Goal: Transaction & Acquisition: Purchase product/service

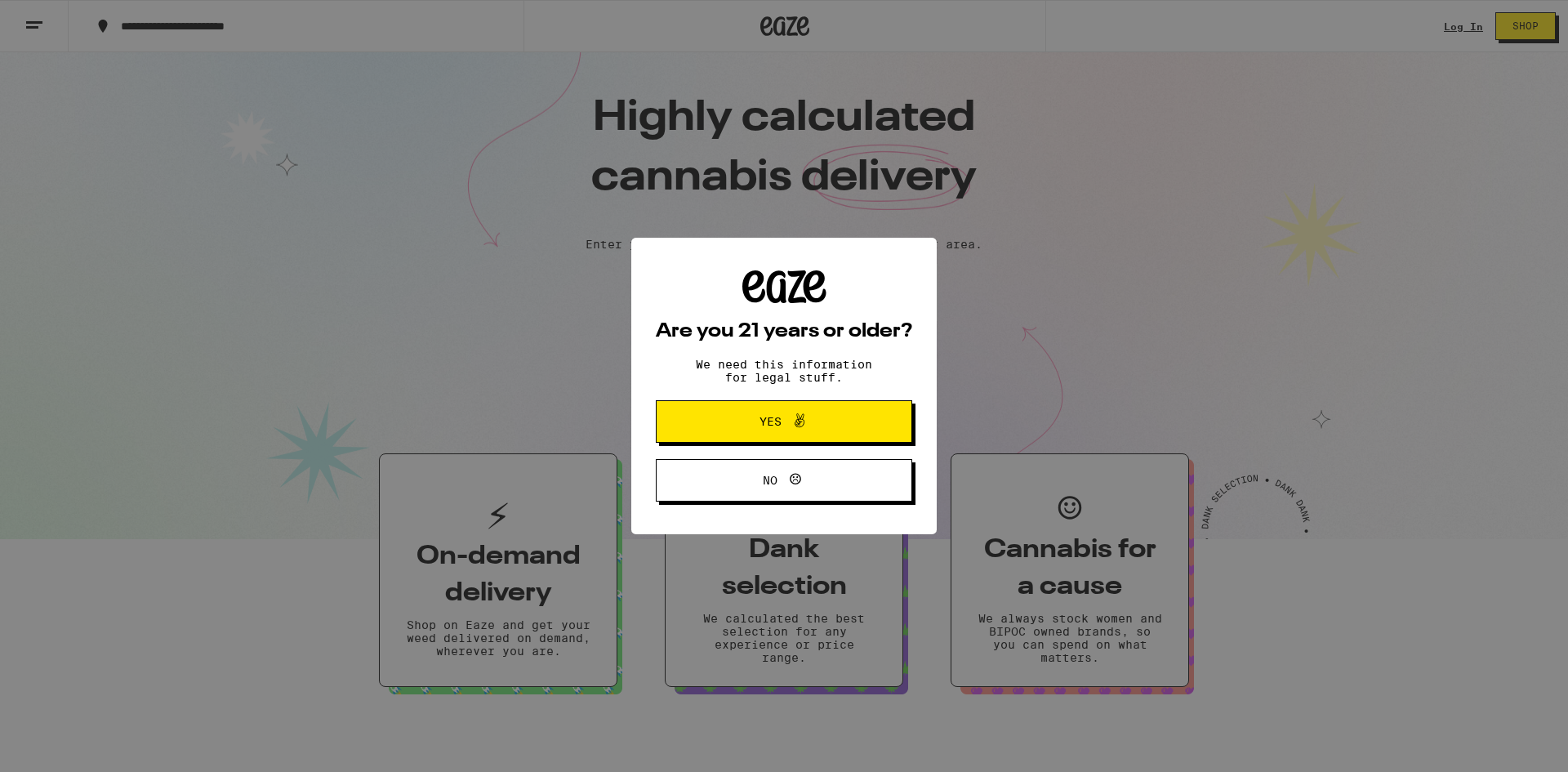
click at [774, 423] on span "Yes" at bounding box center [770, 422] width 22 height 12
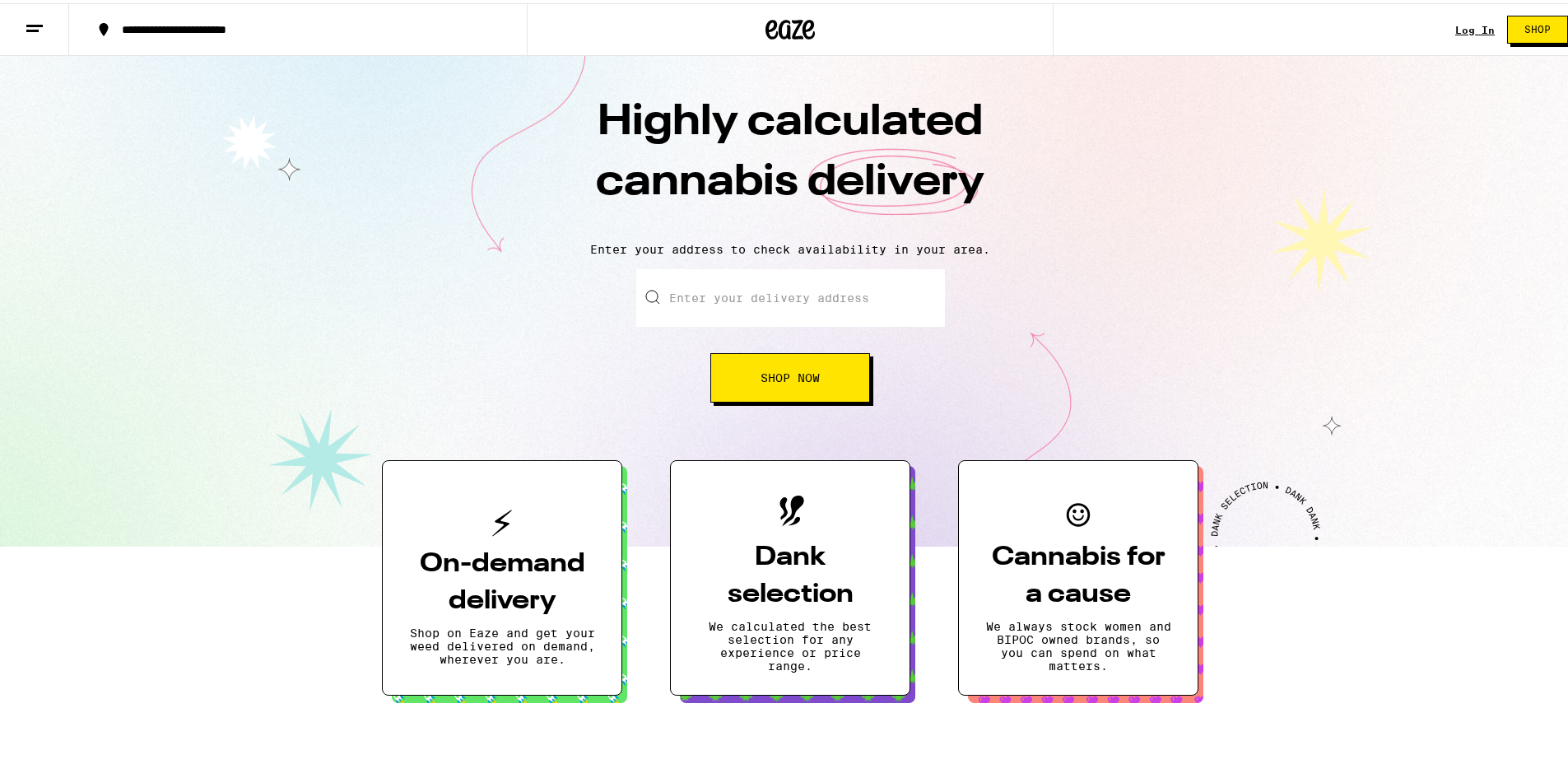
click at [1463, 21] on link "Log In" at bounding box center [1474, 26] width 40 height 11
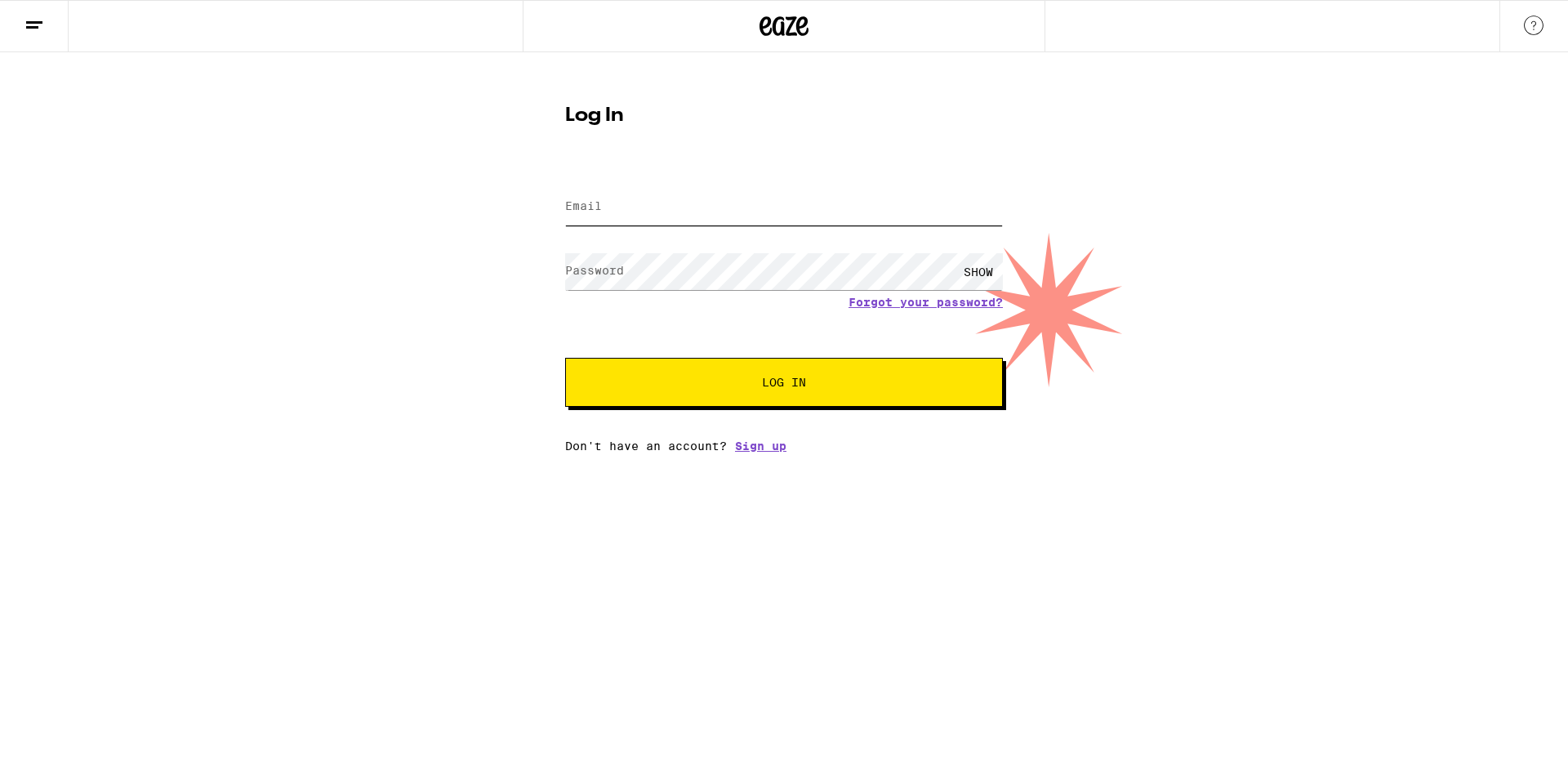
type input "[EMAIL_ADDRESS][DOMAIN_NAME]"
click at [754, 391] on button "Log In" at bounding box center [784, 382] width 437 height 49
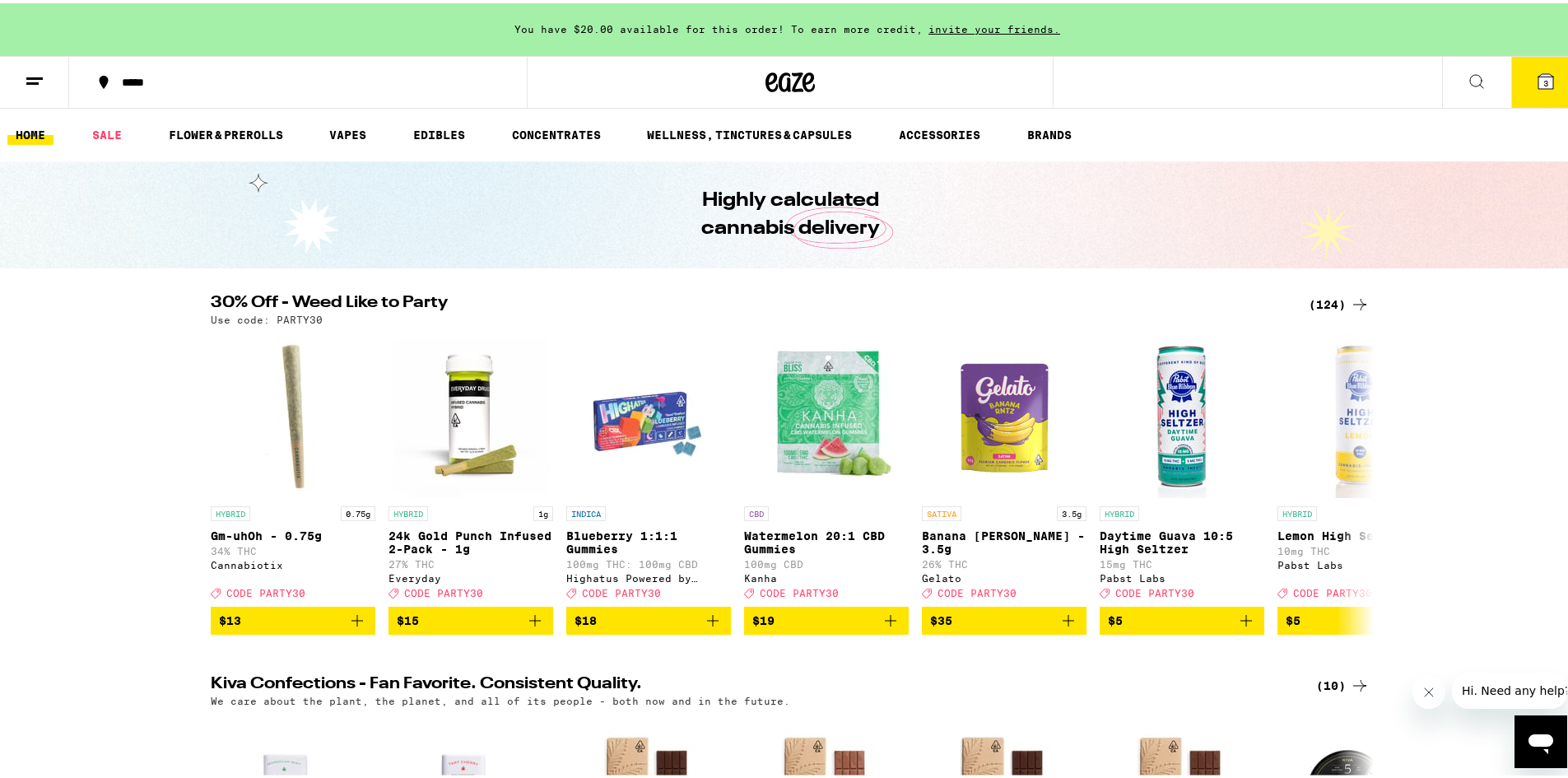
click at [1467, 74] on icon at bounding box center [1476, 78] width 19 height 19
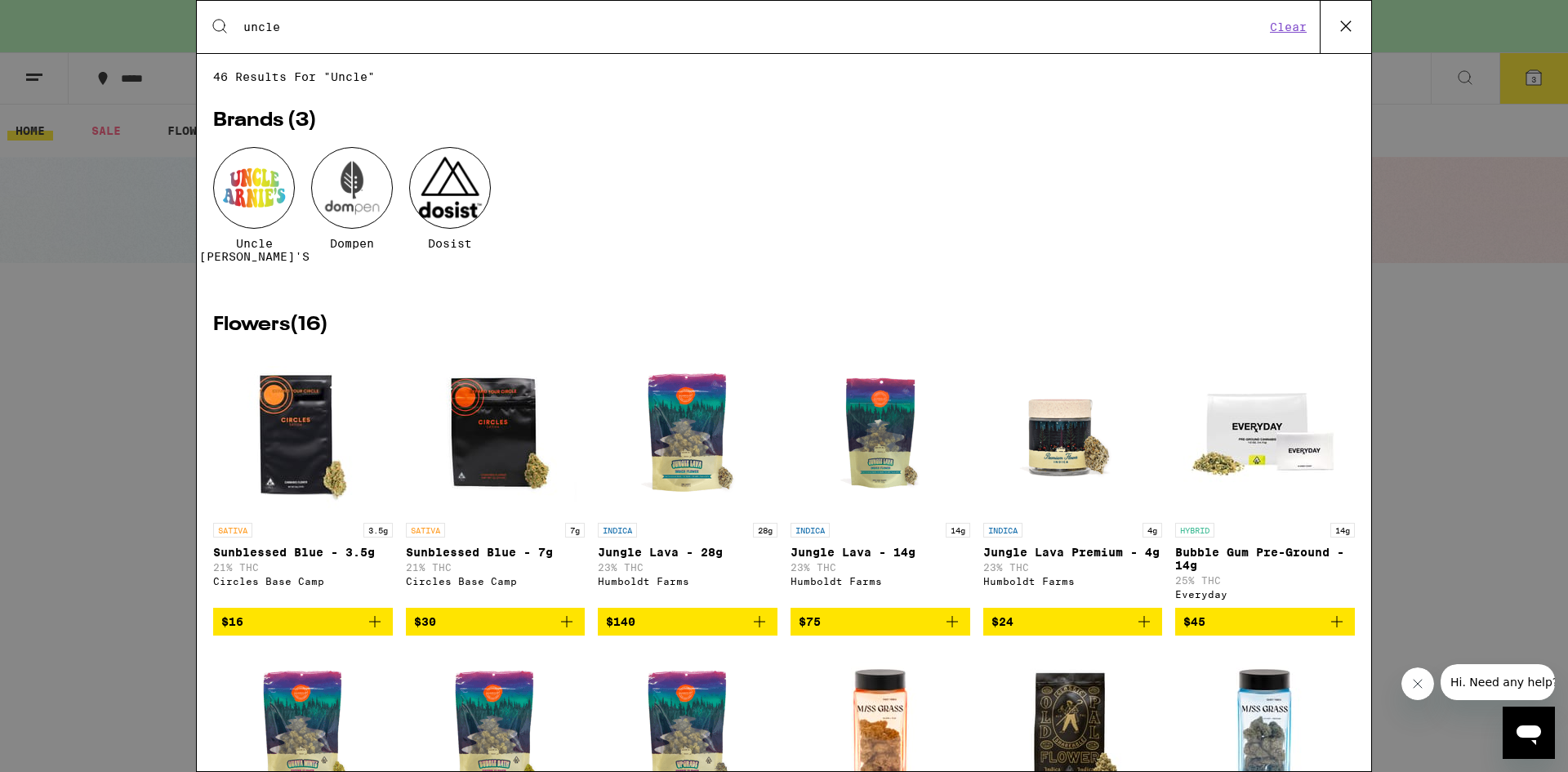
type input "uncle"
click at [269, 177] on div at bounding box center [253, 187] width 81 height 81
